Goal: Task Accomplishment & Management: Manage account settings

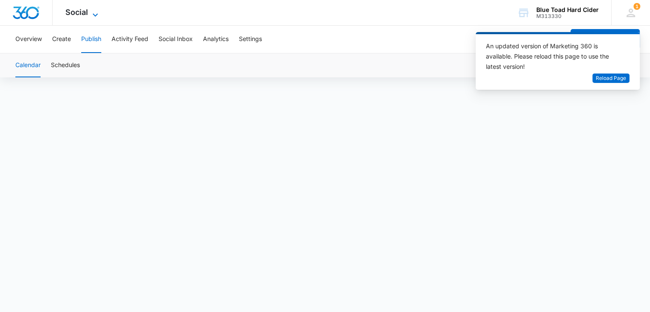
click at [97, 13] on icon at bounding box center [95, 15] width 10 height 10
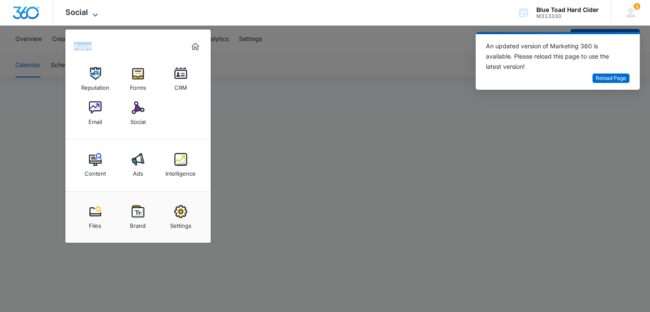
click at [97, 14] on icon at bounding box center [95, 15] width 10 height 10
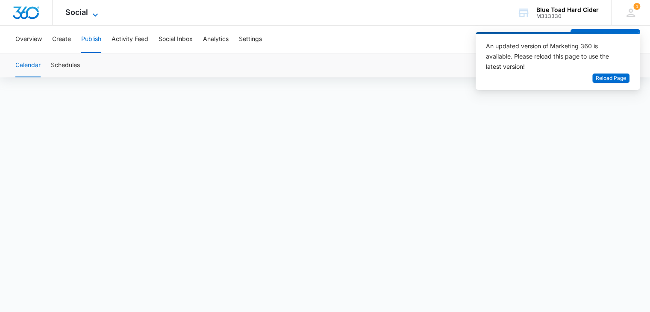
click at [84, 10] on span "Social" at bounding box center [76, 12] width 23 height 9
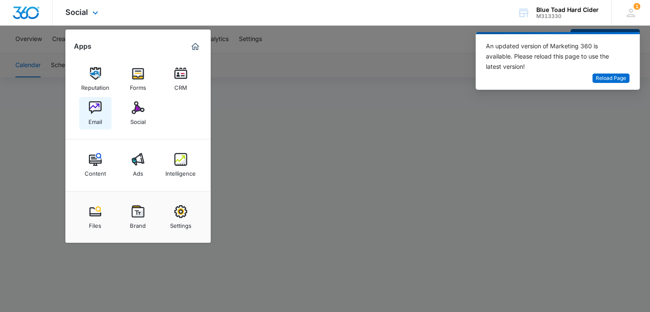
click at [92, 114] on div "Email" at bounding box center [95, 119] width 14 height 11
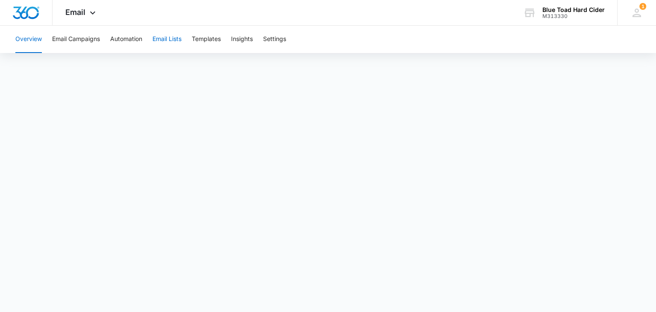
click at [164, 41] on button "Email Lists" at bounding box center [166, 39] width 29 height 27
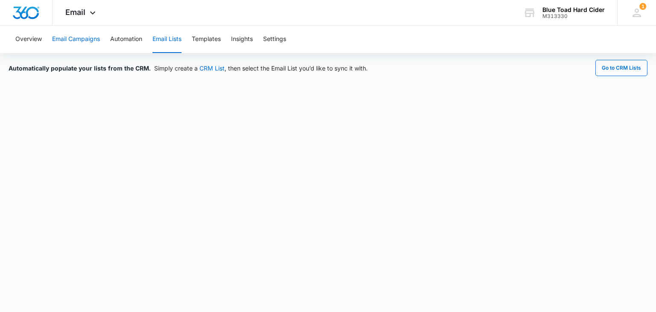
click at [64, 43] on button "Email Campaigns" at bounding box center [76, 39] width 48 height 27
